Goal: Task Accomplishment & Management: Manage account settings

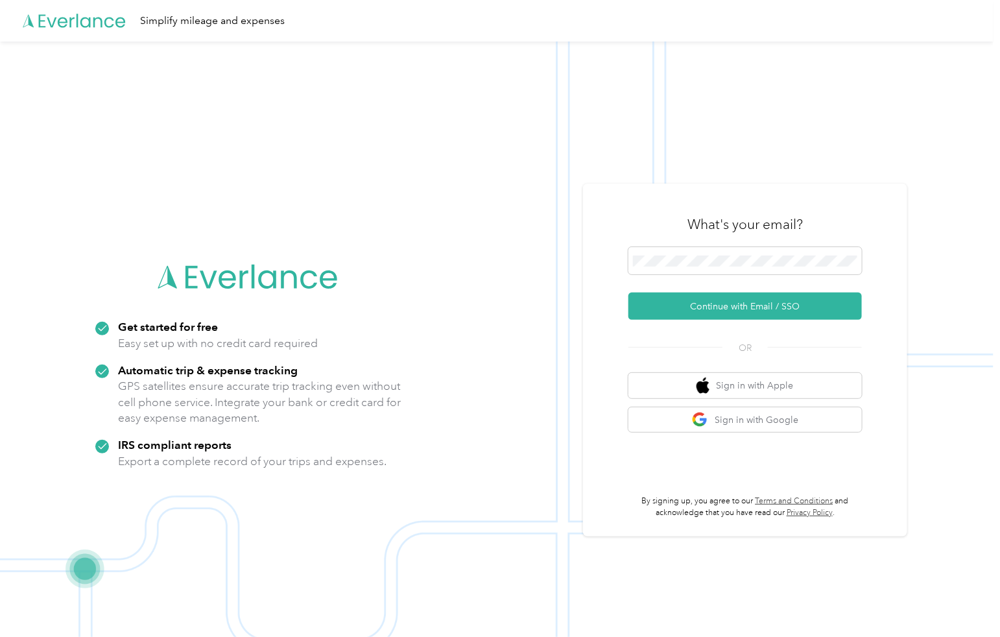
click at [689, 309] on button "Continue with Email / SSO" at bounding box center [746, 306] width 234 height 27
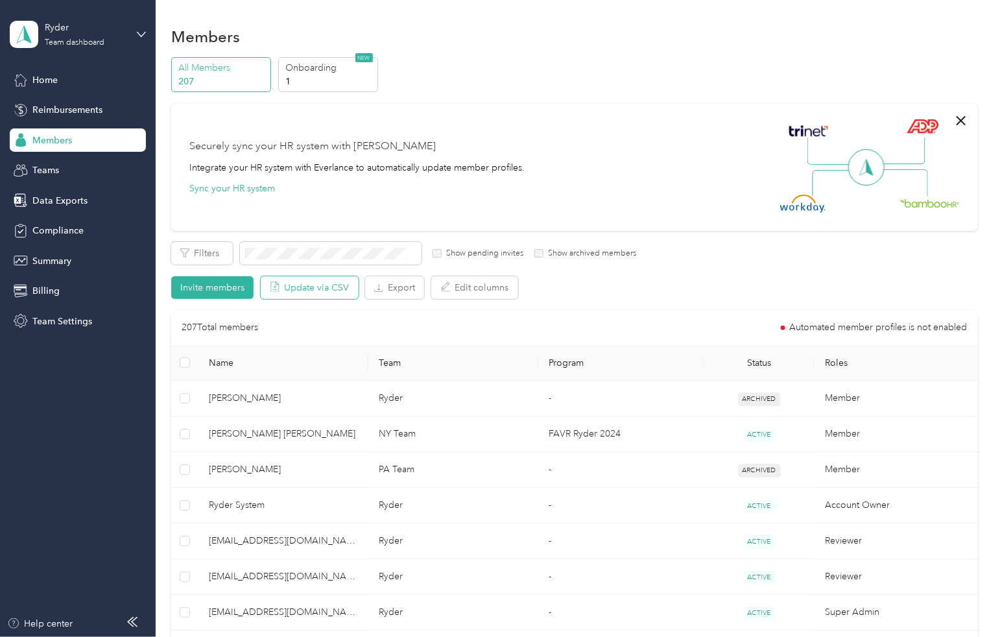
click at [315, 289] on button "Update via CSV" at bounding box center [310, 287] width 98 height 23
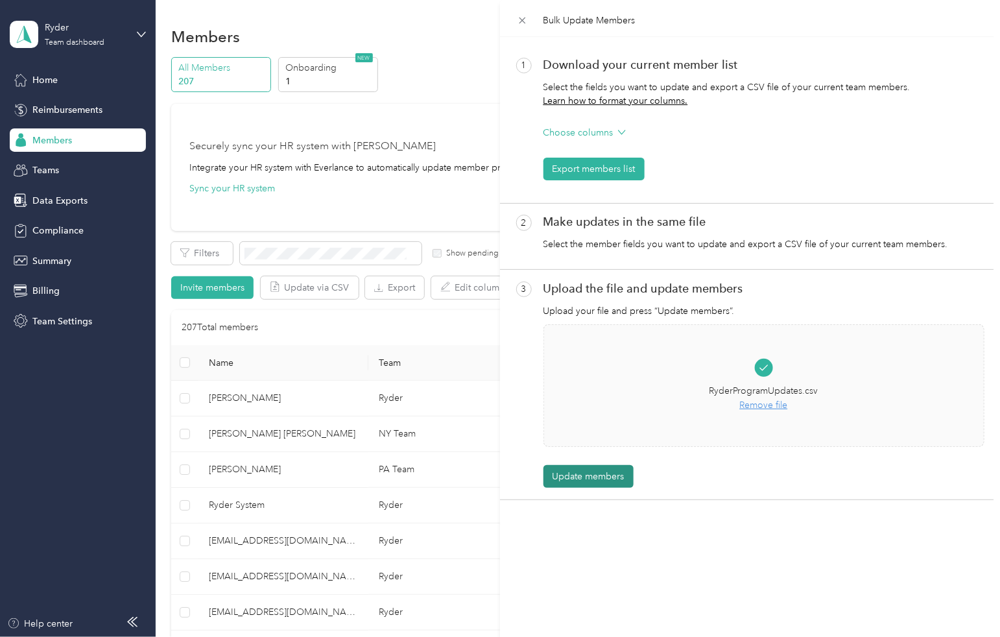
click at [599, 474] on button "Update members" at bounding box center [589, 476] width 90 height 23
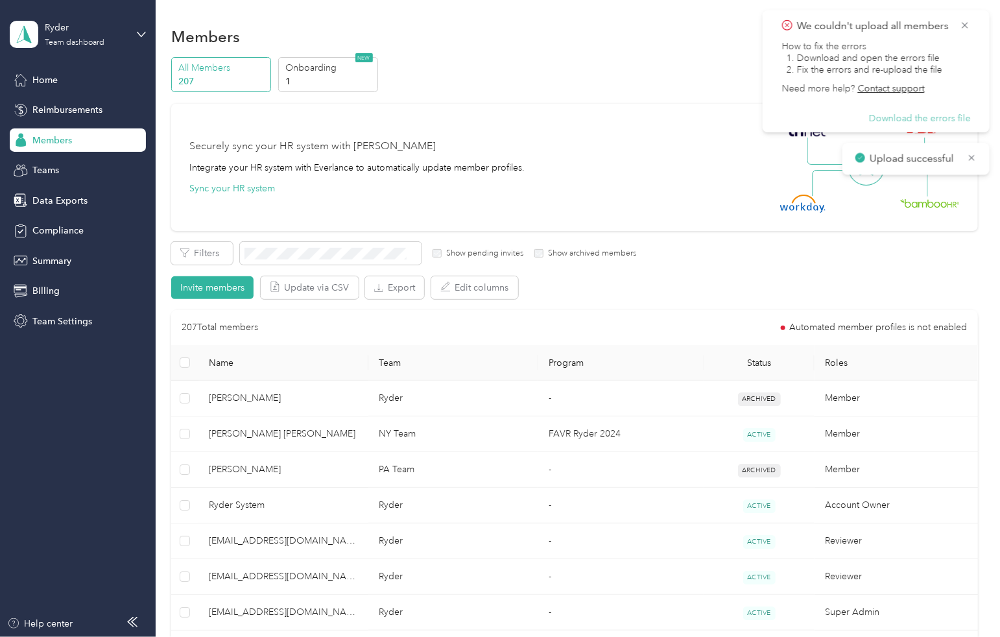
click at [887, 121] on button "Download the errors file" at bounding box center [920, 119] width 102 height 12
click at [971, 21] on div "We couldn't upload all members How to fix the errors 1. Download and open the e…" at bounding box center [876, 71] width 201 height 106
click at [964, 23] on icon at bounding box center [966, 25] width 6 height 6
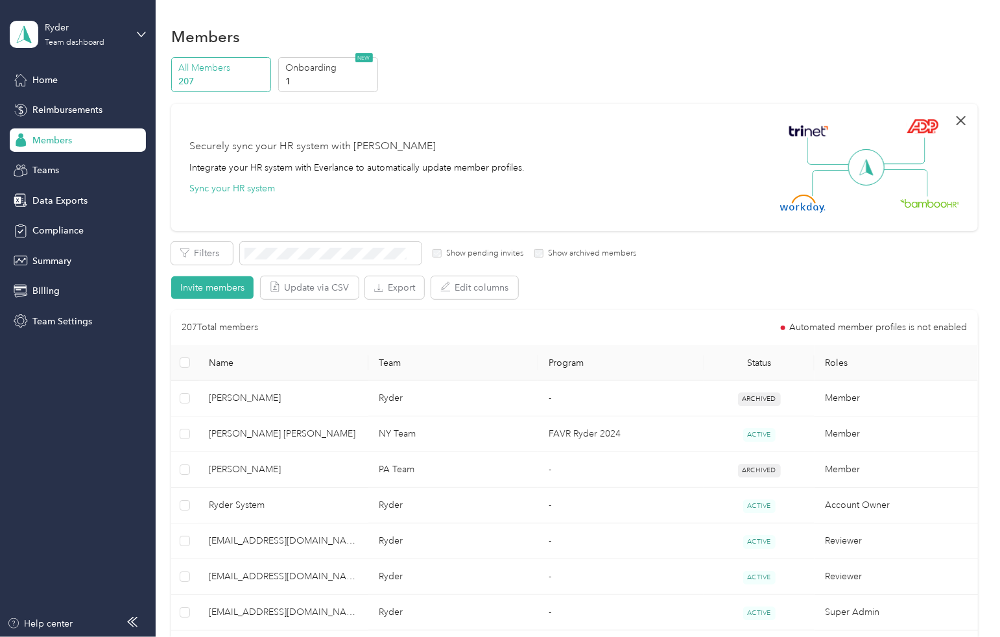
click at [968, 122] on icon "button" at bounding box center [962, 121] width 16 height 16
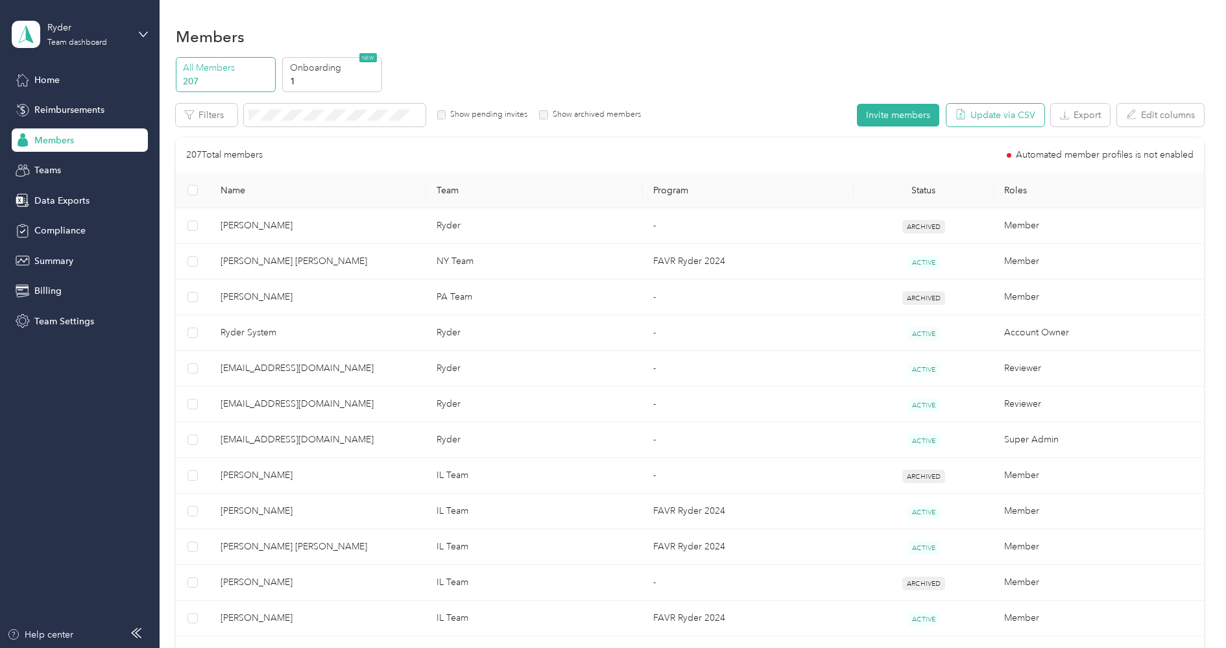
click at [1000, 115] on button "Update via CSV" at bounding box center [995, 115] width 98 height 23
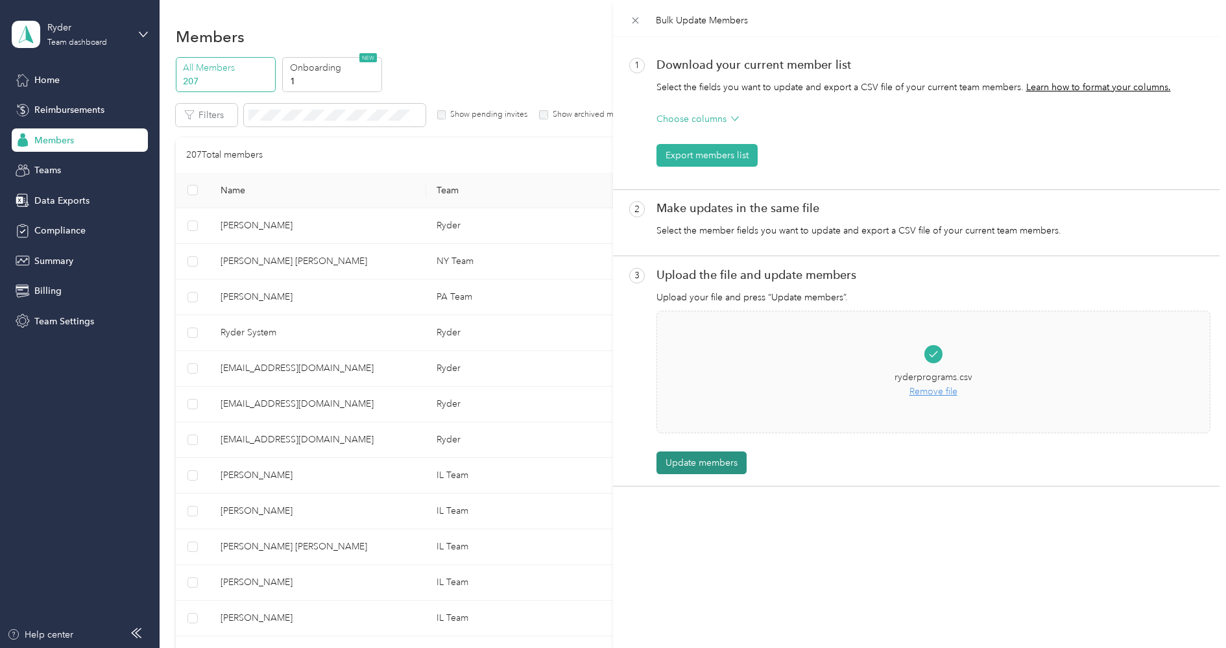
click at [710, 464] on button "Update members" at bounding box center [701, 462] width 90 height 23
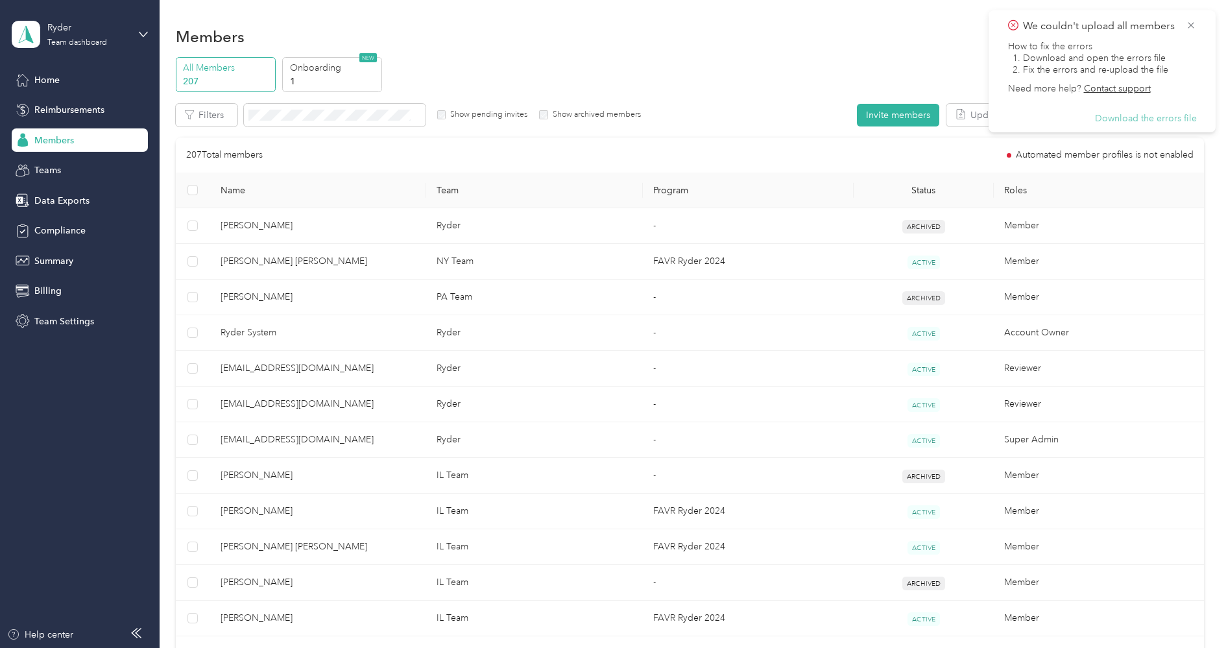
click at [1000, 120] on button "Download the errors file" at bounding box center [1146, 119] width 102 height 12
click at [1000, 117] on button "Download the errors file" at bounding box center [1146, 119] width 102 height 12
click at [1000, 27] on icon at bounding box center [1191, 25] width 6 height 6
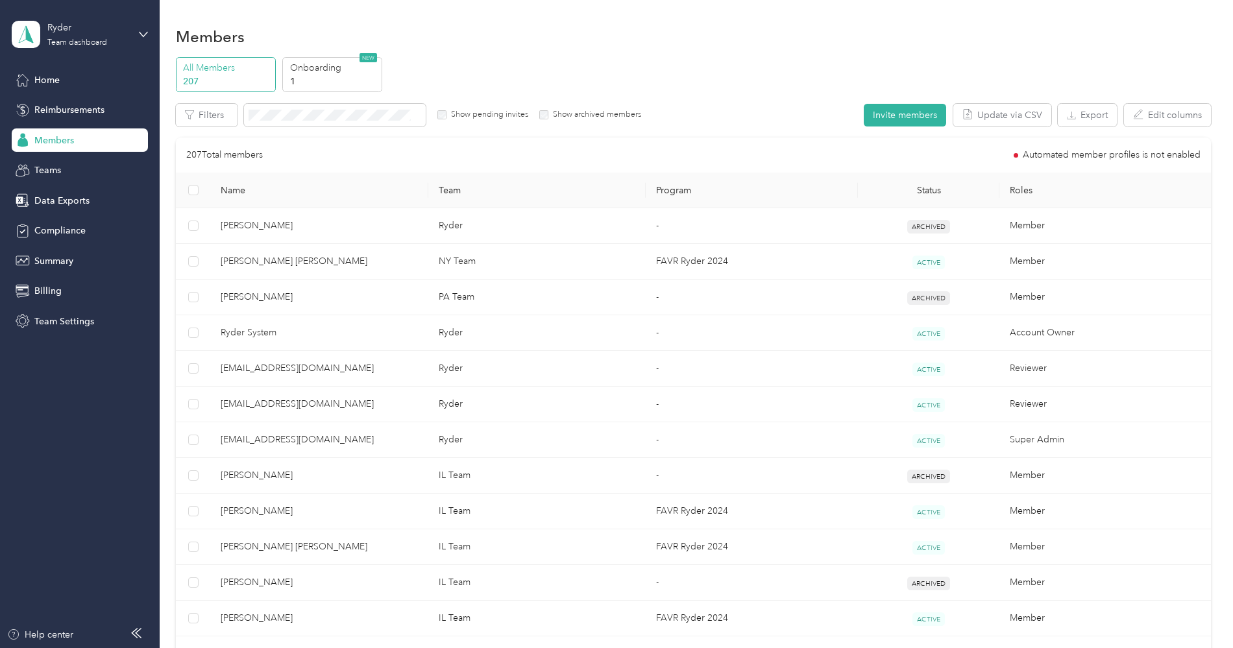
click at [543, 109] on div "Show archived members" at bounding box center [590, 115] width 102 height 12
click at [507, 116] on label "Show pending invites" at bounding box center [487, 115] width 82 height 12
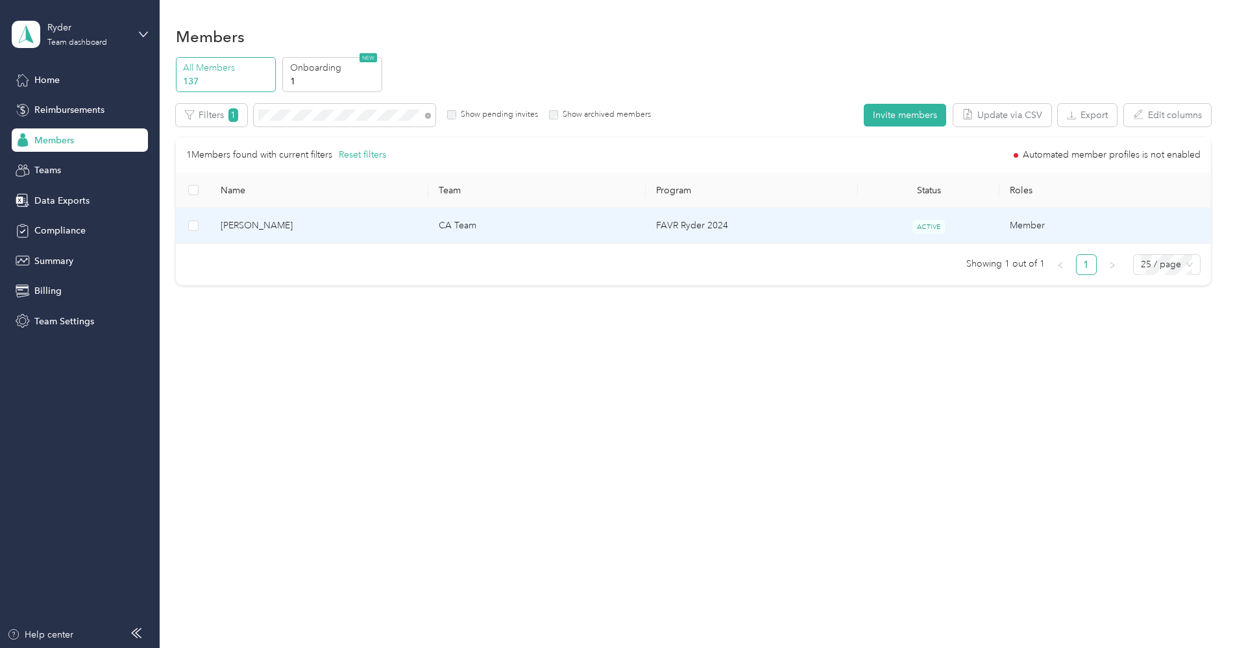
click at [374, 224] on span "Manuel Yepez Yepez" at bounding box center [319, 226] width 197 height 14
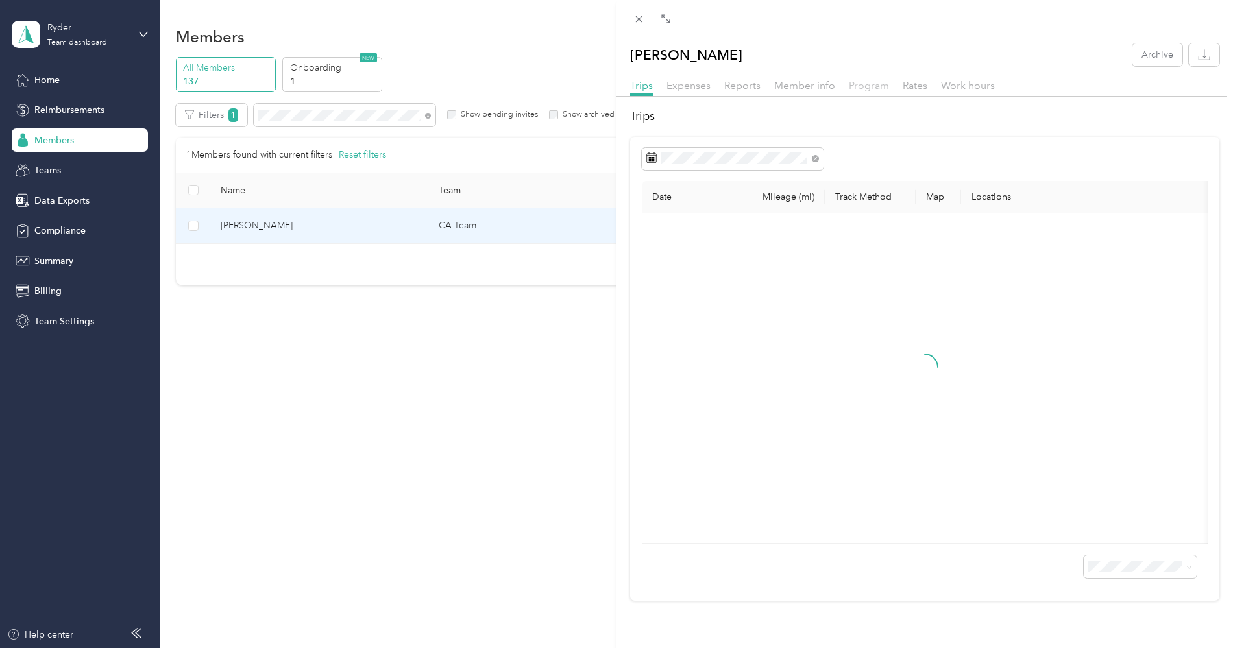
click at [858, 81] on span "Program" at bounding box center [868, 85] width 40 height 12
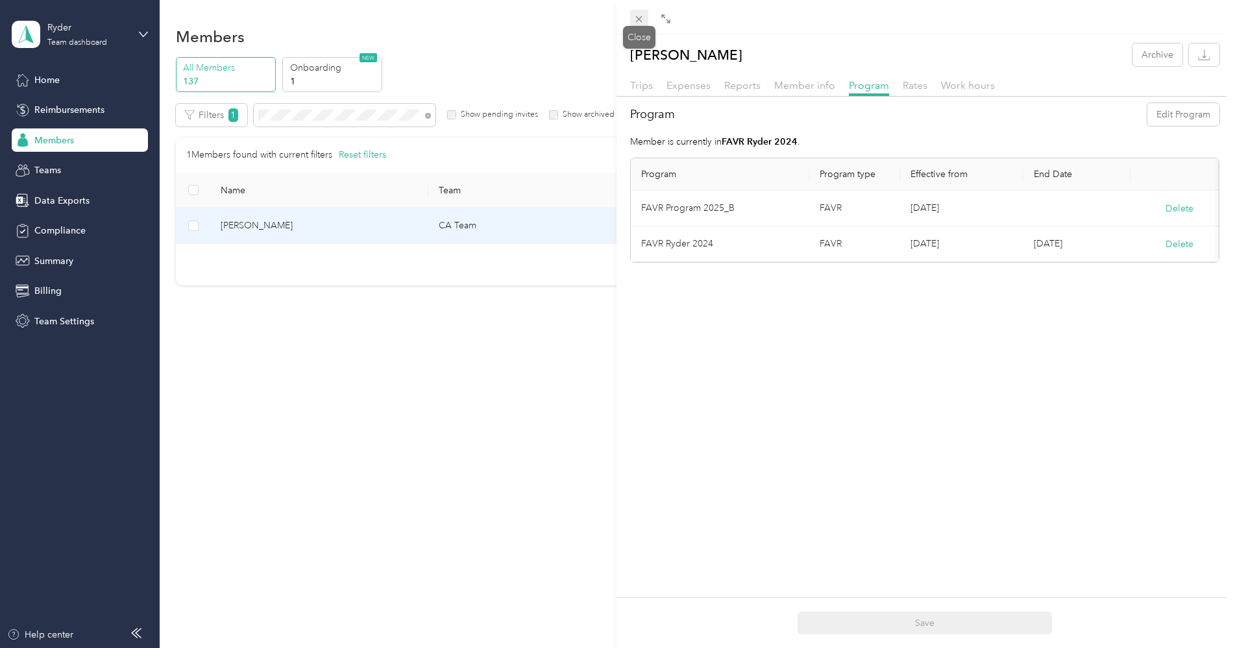
click at [637, 18] on icon at bounding box center [639, 19] width 6 height 6
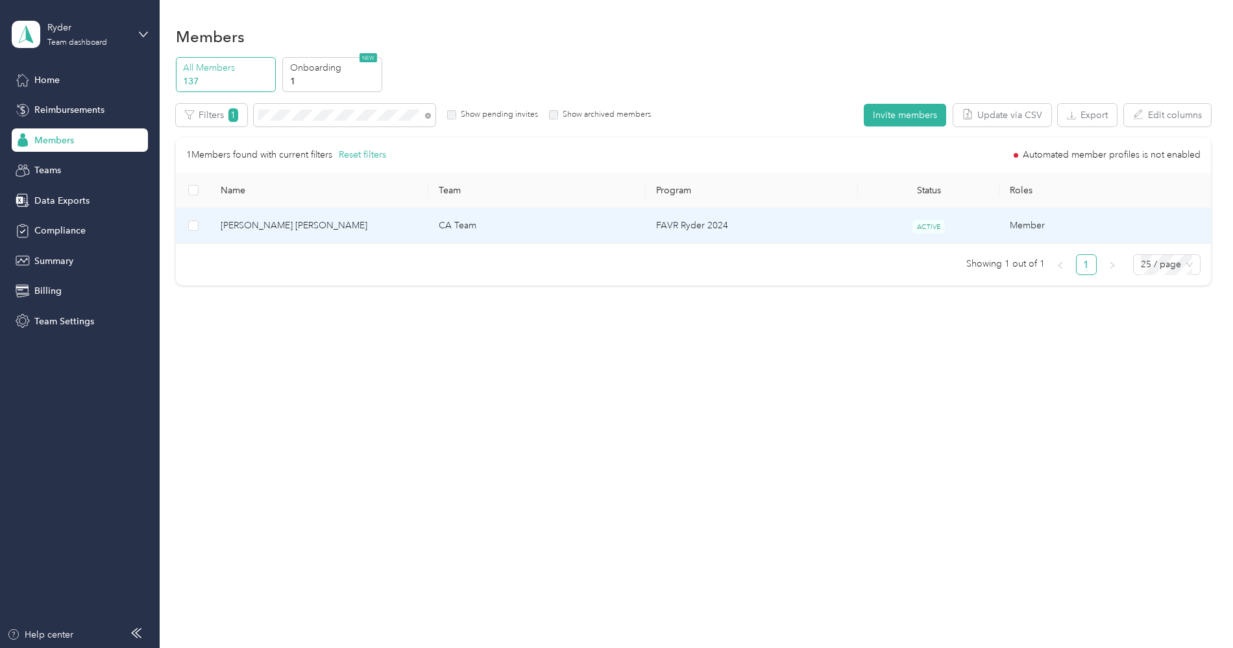
click at [494, 226] on td "CA Team" at bounding box center [536, 226] width 217 height 36
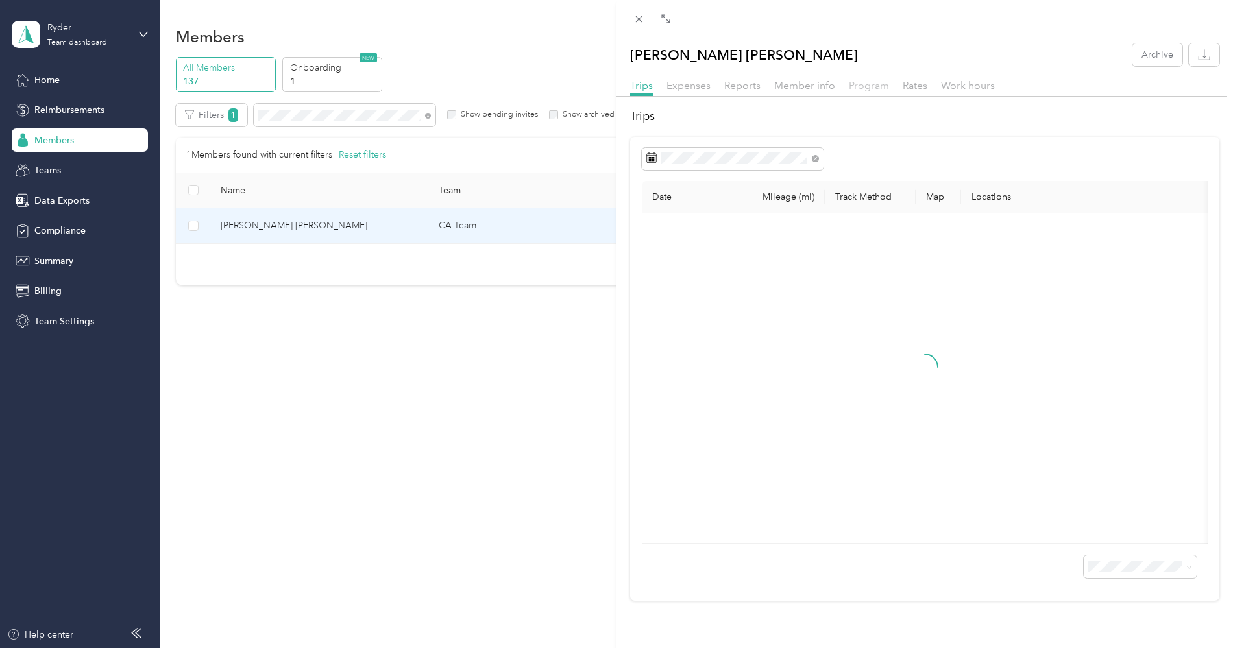
click at [859, 88] on span "Program" at bounding box center [868, 85] width 40 height 12
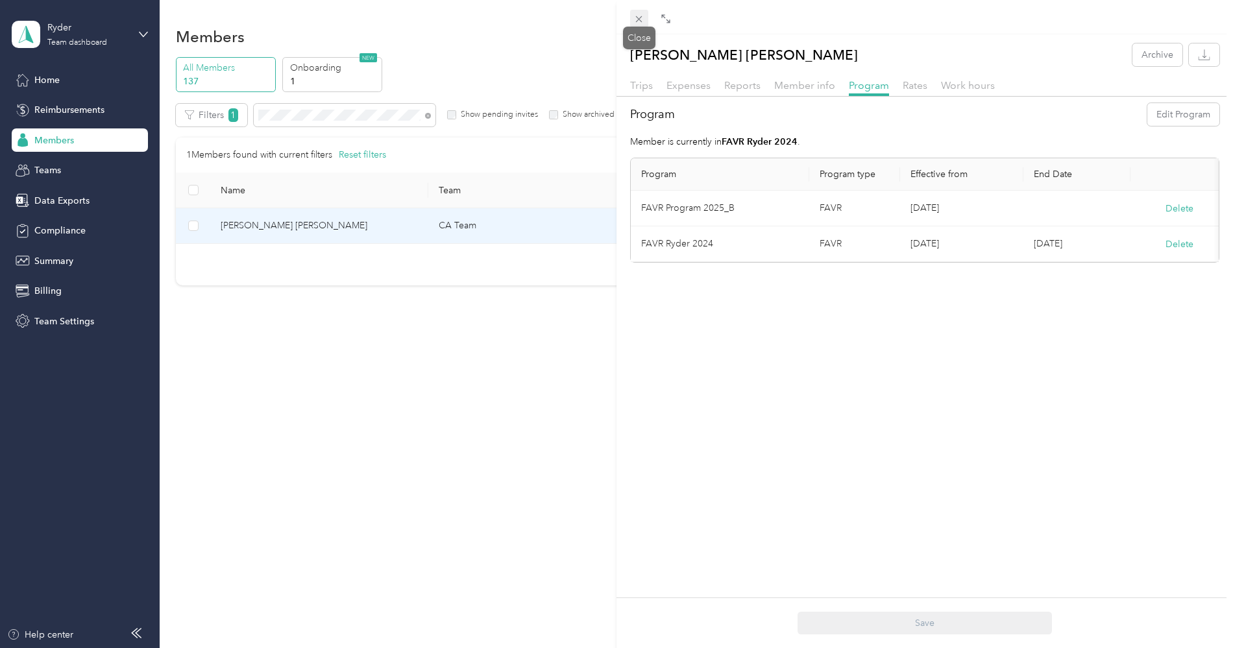
click at [639, 14] on icon at bounding box center [638, 19] width 11 height 11
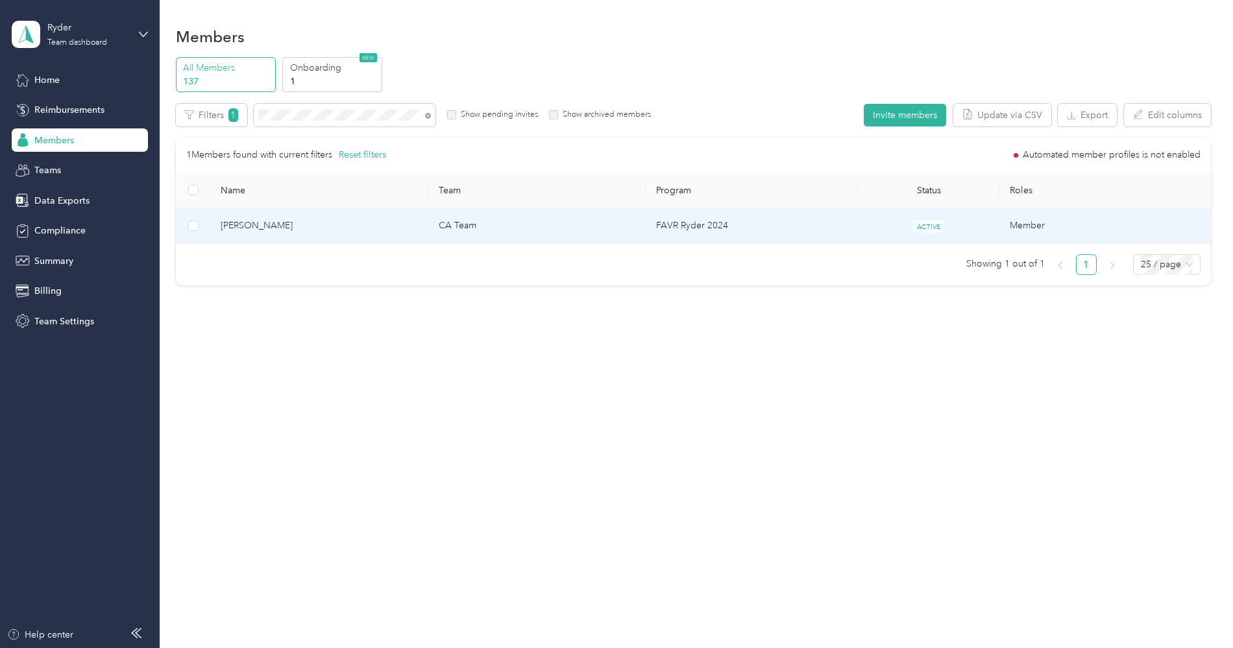
click at [508, 234] on td "CA Team" at bounding box center [536, 226] width 217 height 36
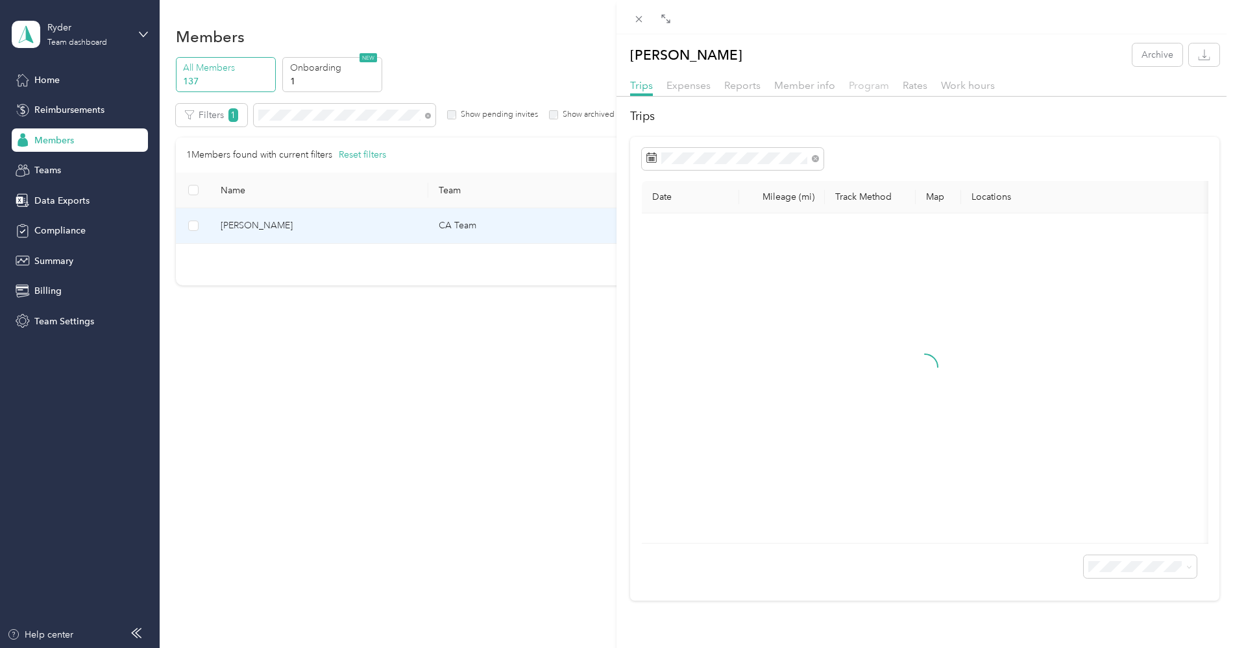
click at [868, 88] on span "Program" at bounding box center [868, 85] width 40 height 12
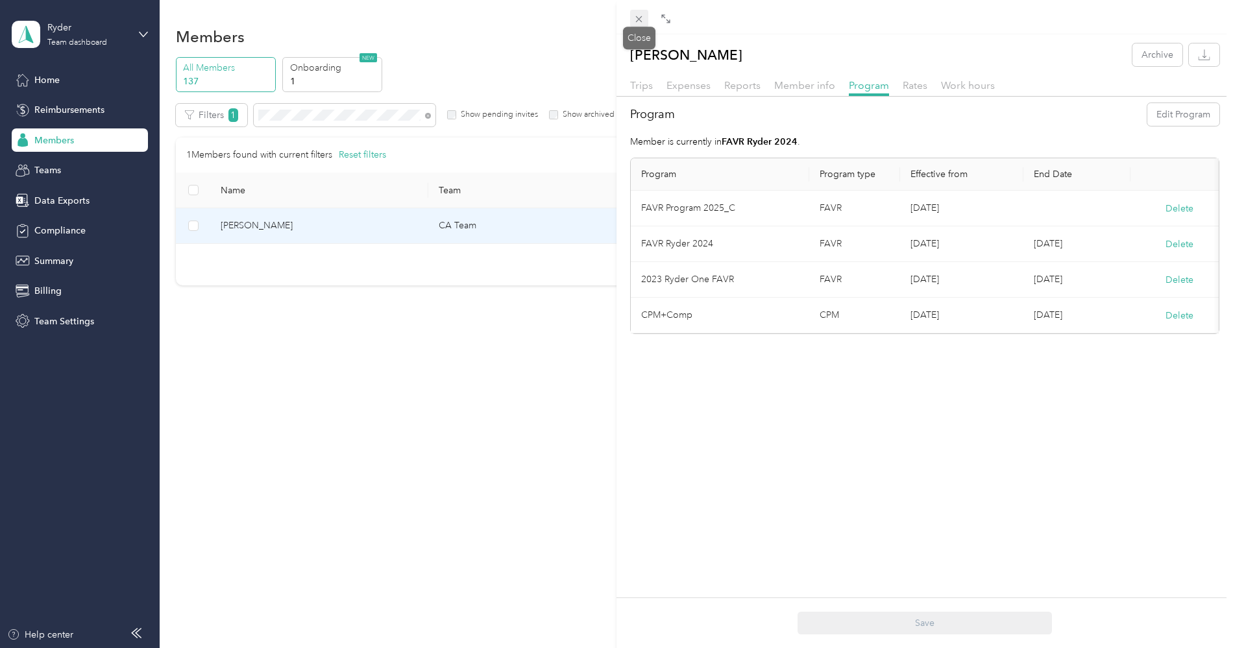
click at [637, 18] on icon at bounding box center [639, 19] width 6 height 6
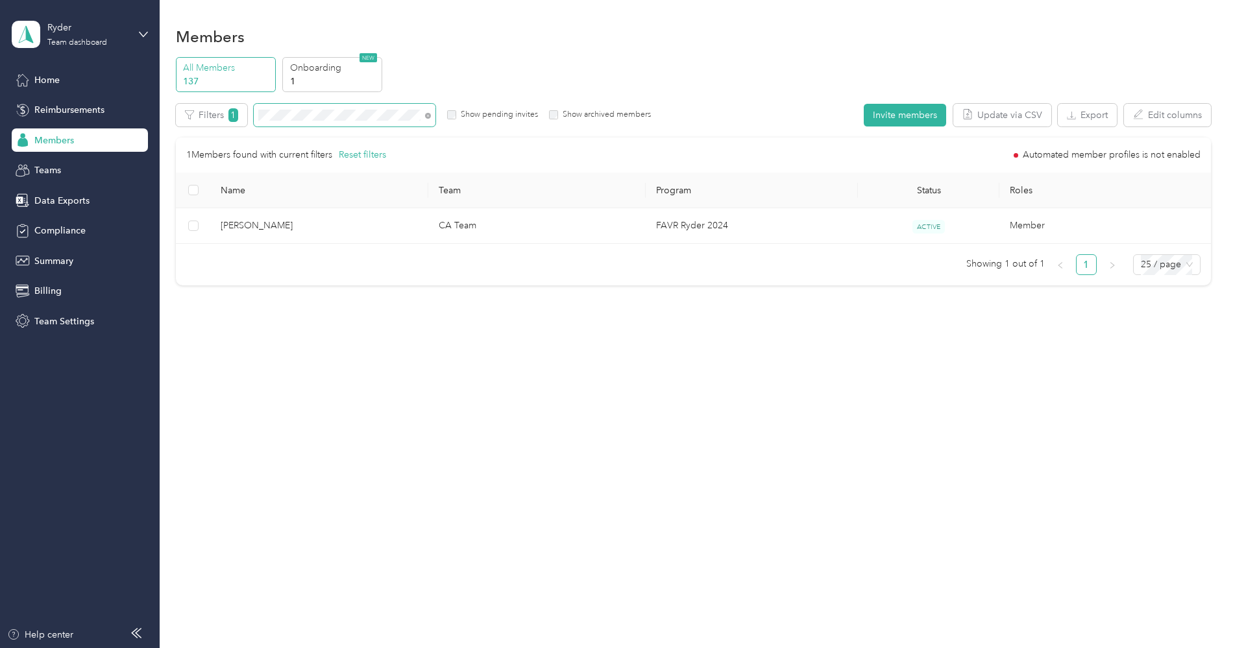
click at [426, 111] on span at bounding box center [428, 115] width 6 height 11
click at [426, 114] on icon at bounding box center [428, 116] width 6 height 6
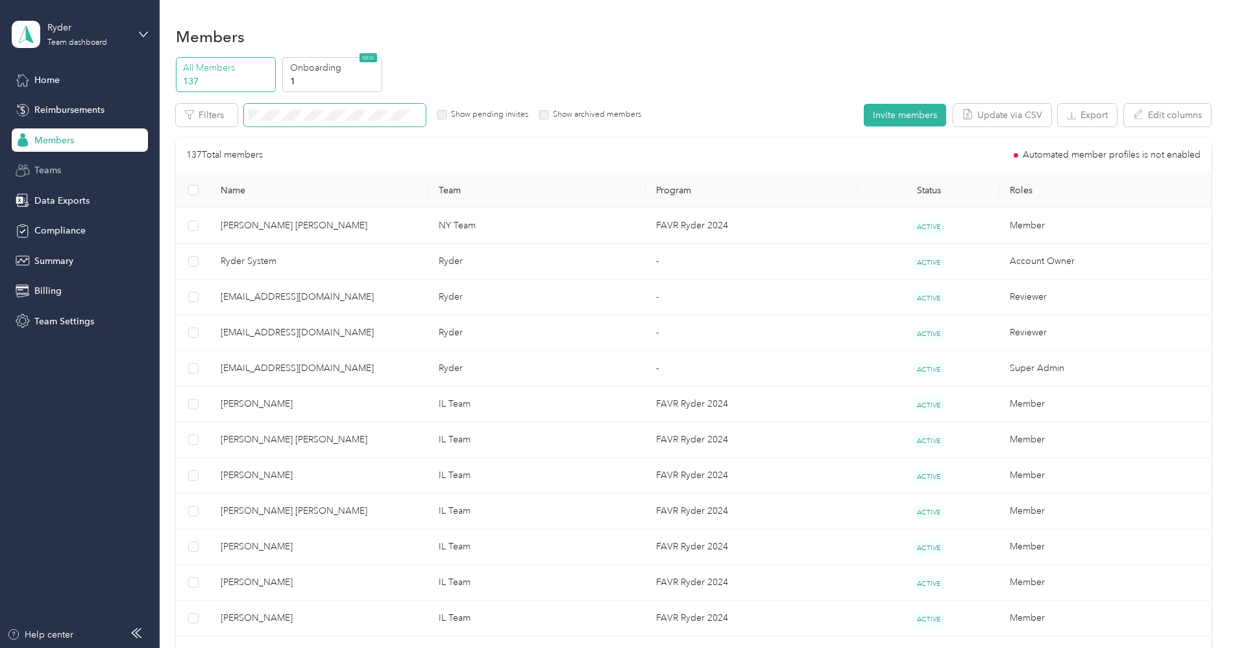
click at [58, 173] on span "Teams" at bounding box center [47, 170] width 27 height 14
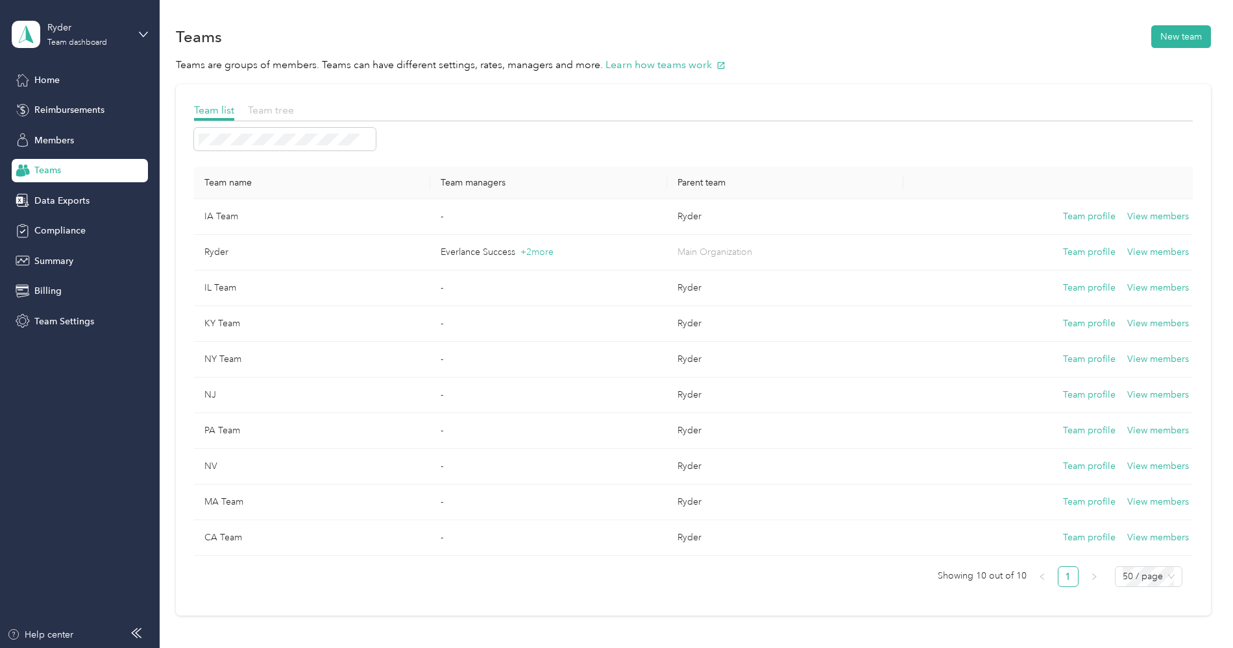
click at [275, 112] on span "Team tree" at bounding box center [271, 110] width 46 height 12
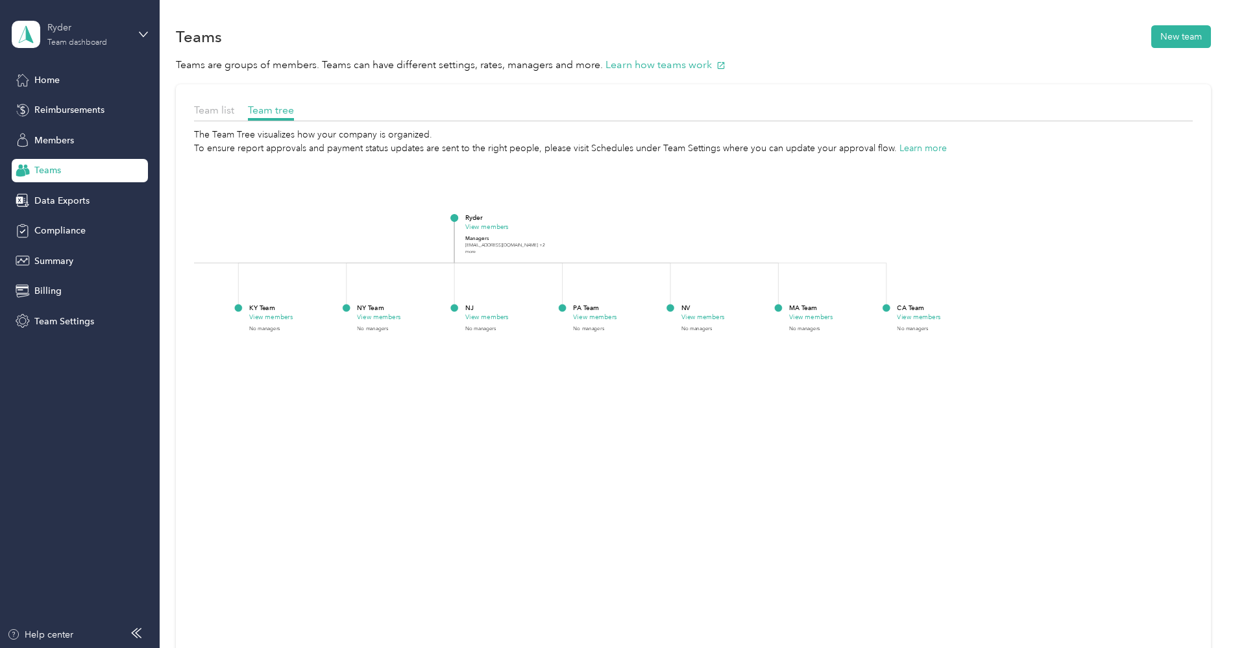
click at [86, 27] on div "Ryder" at bounding box center [87, 28] width 81 height 14
click at [55, 160] on div "Log out" at bounding box center [48, 166] width 50 height 14
